Goal: Task Accomplishment & Management: Manage account settings

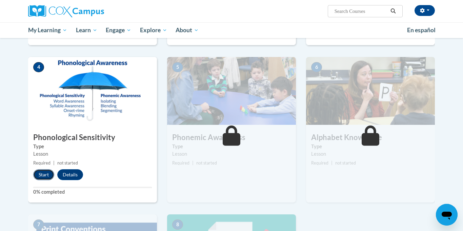
click at [41, 179] on button "Start" at bounding box center [43, 174] width 21 height 11
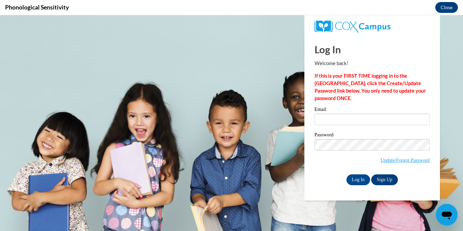
click at [332, 110] on label "Email" at bounding box center [371, 110] width 115 height 7
click at [332, 114] on input "Email" at bounding box center [371, 120] width 115 height 12
click at [333, 122] on input "Email" at bounding box center [371, 120] width 115 height 12
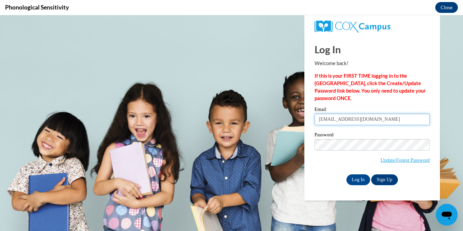
type input "[EMAIL_ADDRESS][DOMAIN_NAME]"
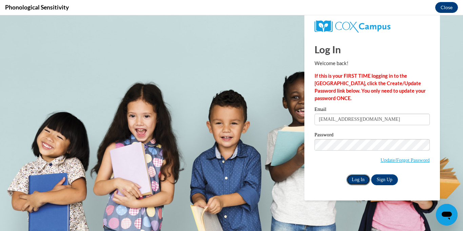
click at [352, 179] on input "Log In" at bounding box center [358, 179] width 24 height 11
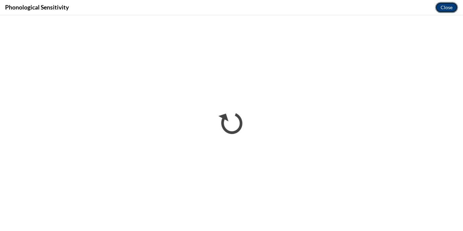
click at [442, 8] on button "Close" at bounding box center [446, 7] width 23 height 11
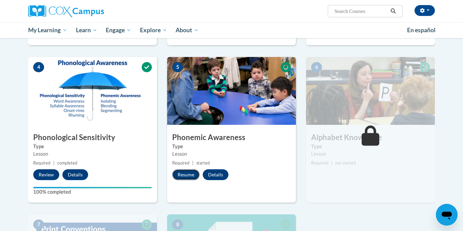
click at [196, 173] on button "Resume" at bounding box center [185, 174] width 27 height 11
